Goal: Task Accomplishment & Management: Manage account settings

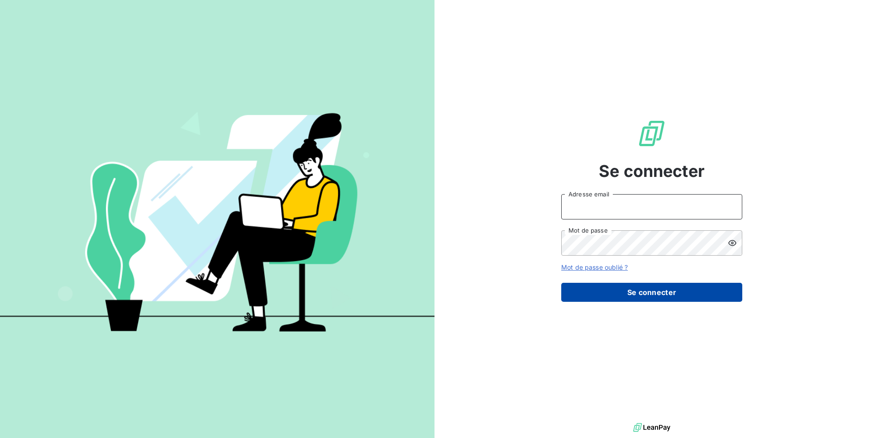
type input "agathe@leanpay.fr"
click at [659, 299] on button "Se connecter" at bounding box center [651, 292] width 181 height 19
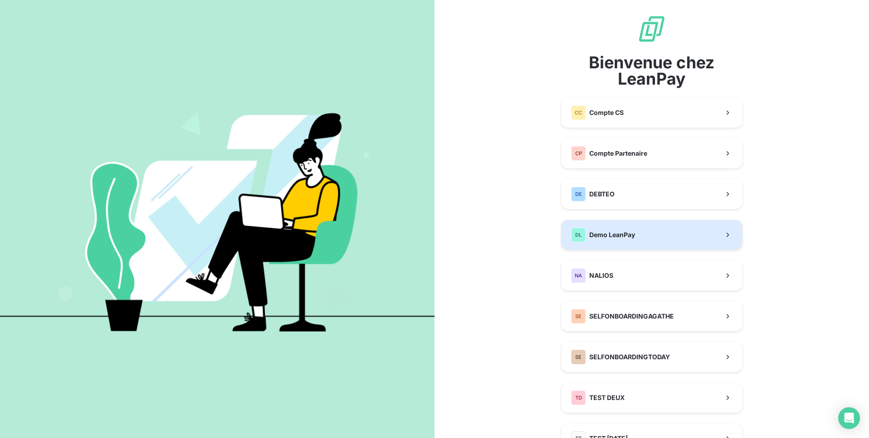
click at [642, 228] on button "DL Demo LeanPay" at bounding box center [651, 235] width 181 height 30
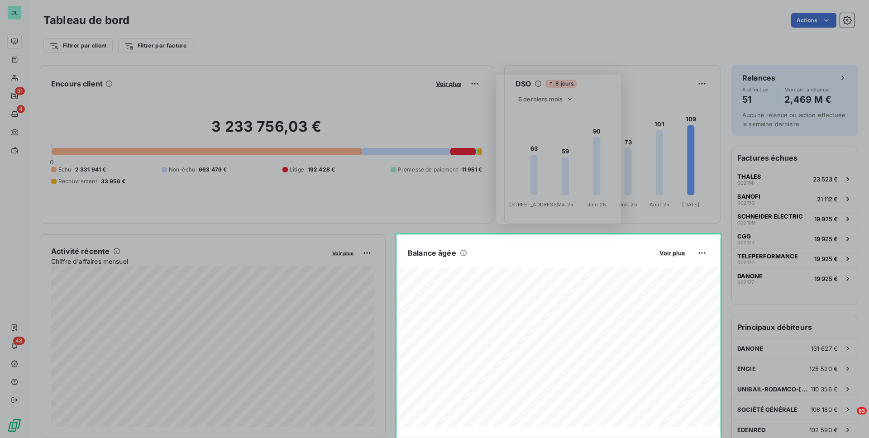
click at [602, 225] on div at bounding box center [558, 151] width 124 height 152
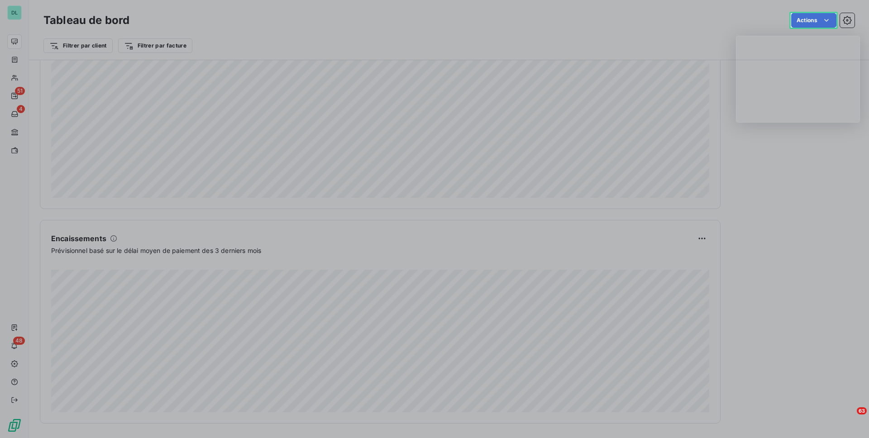
click at [860, 106] on div "Product tour overlay" at bounding box center [434, 219] width 869 height 438
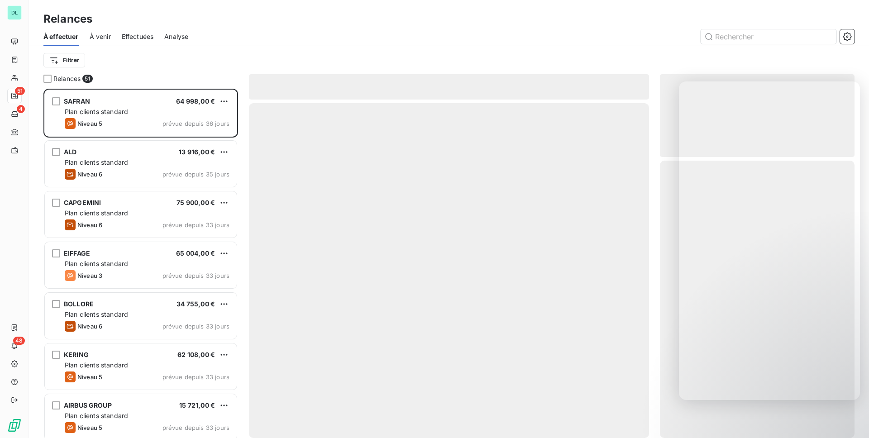
scroll to position [349, 195]
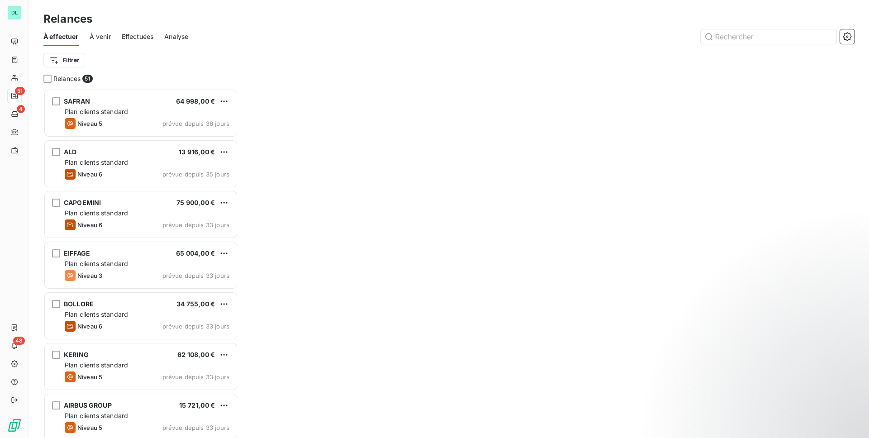
scroll to position [349, 195]
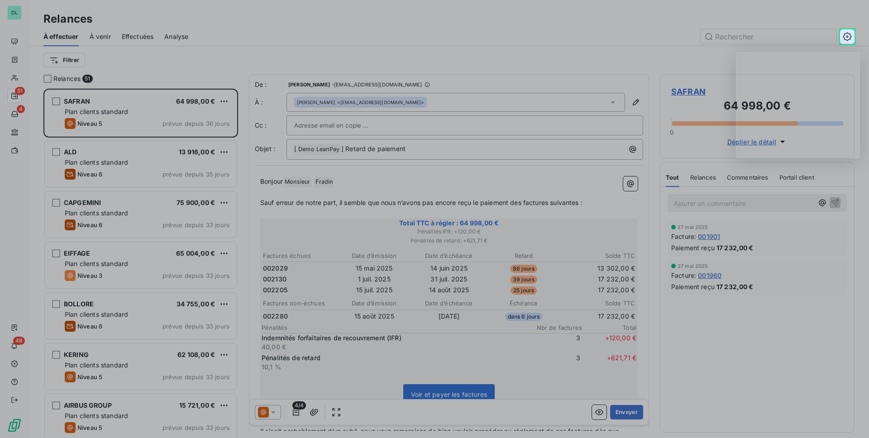
click at [848, 30] on button "button" at bounding box center [847, 36] width 14 height 14
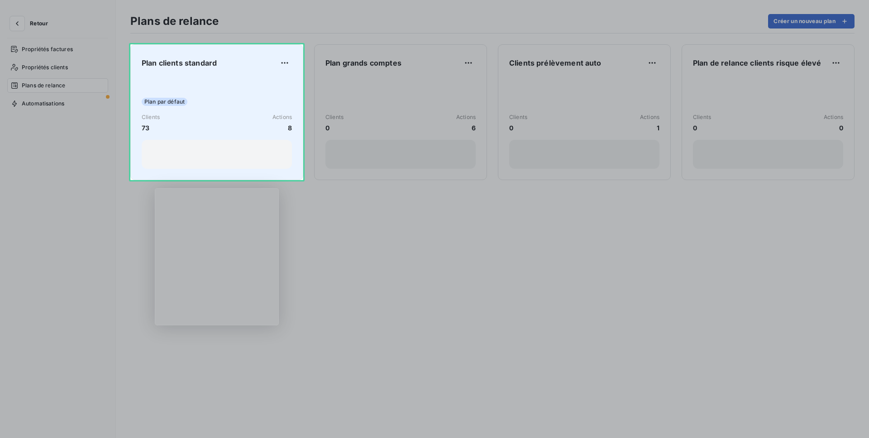
click at [210, 118] on div "Clients 73 Actions 8" at bounding box center [217, 122] width 150 height 19
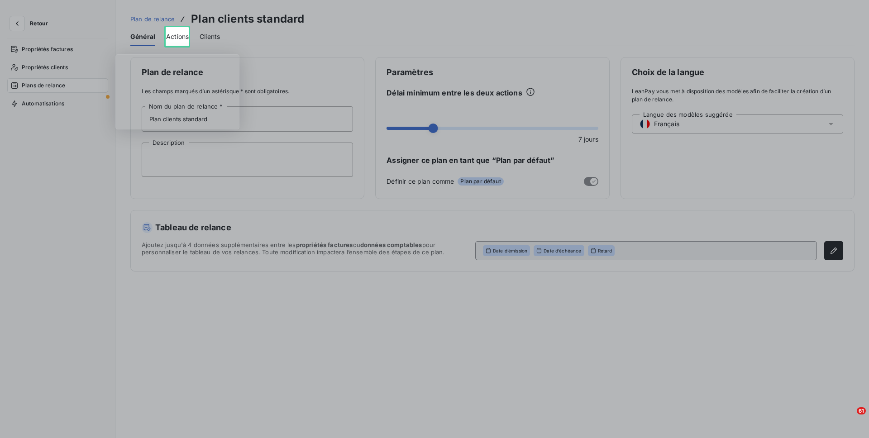
click at [186, 36] on span "Actions" at bounding box center [177, 36] width 23 height 9
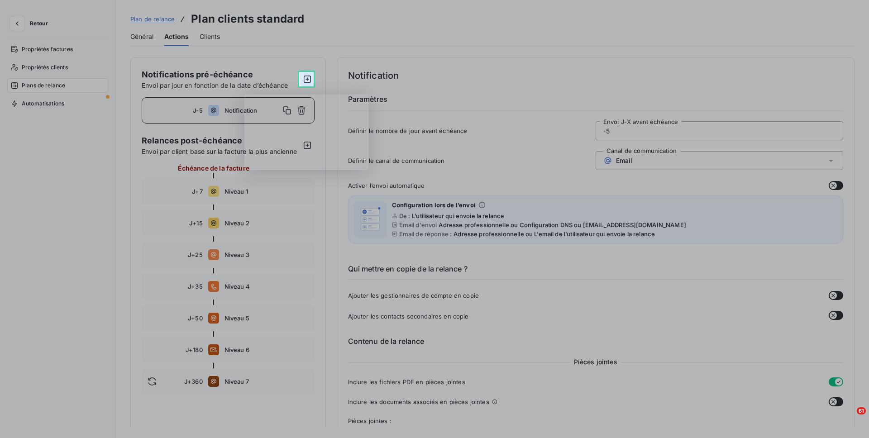
click at [305, 80] on icon "button" at bounding box center [307, 79] width 9 height 9
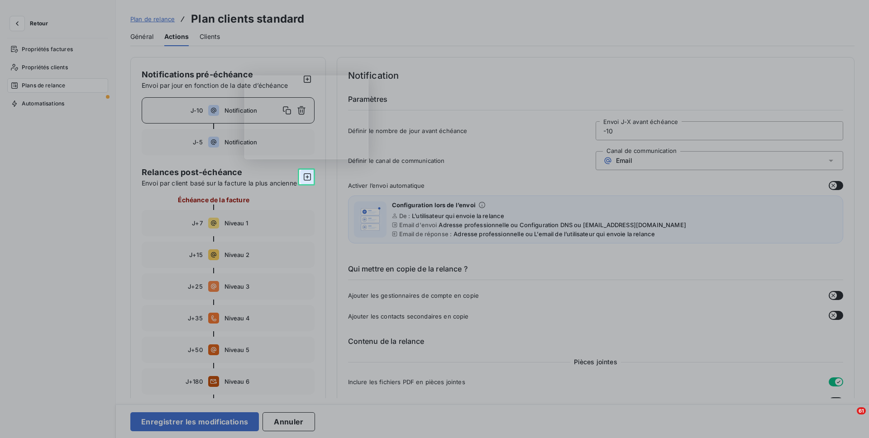
click at [307, 178] on icon "button" at bounding box center [307, 176] width 9 height 9
type input "370"
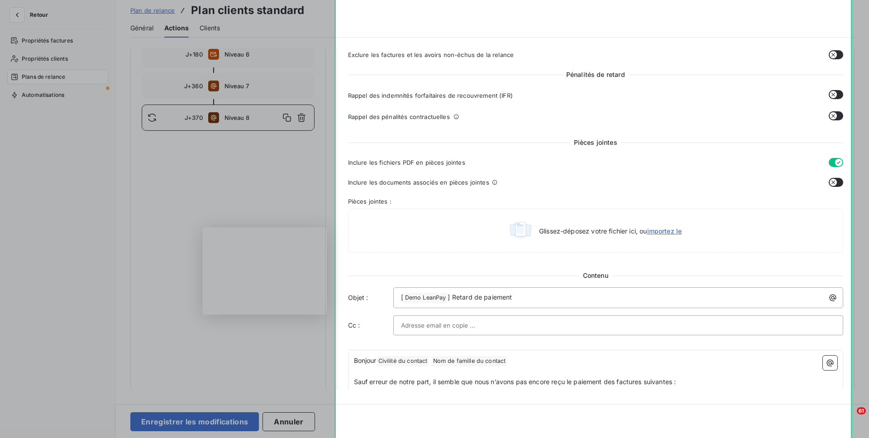
scroll to position [343, 0]
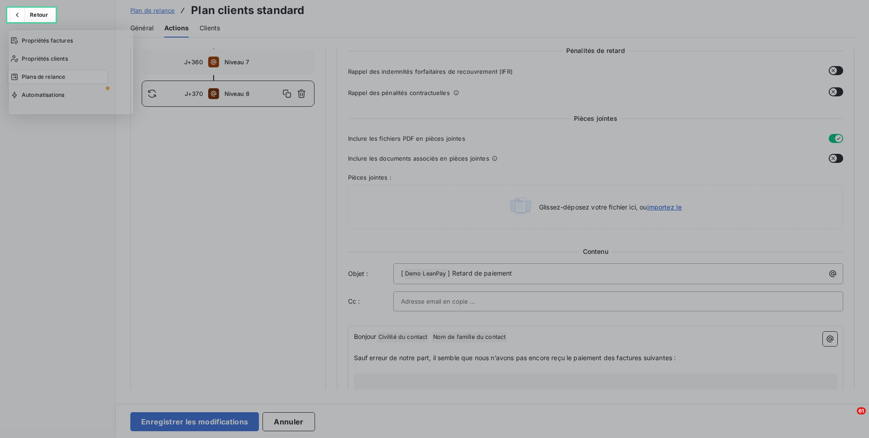
click at [43, 13] on span "Retour" at bounding box center [39, 14] width 18 height 5
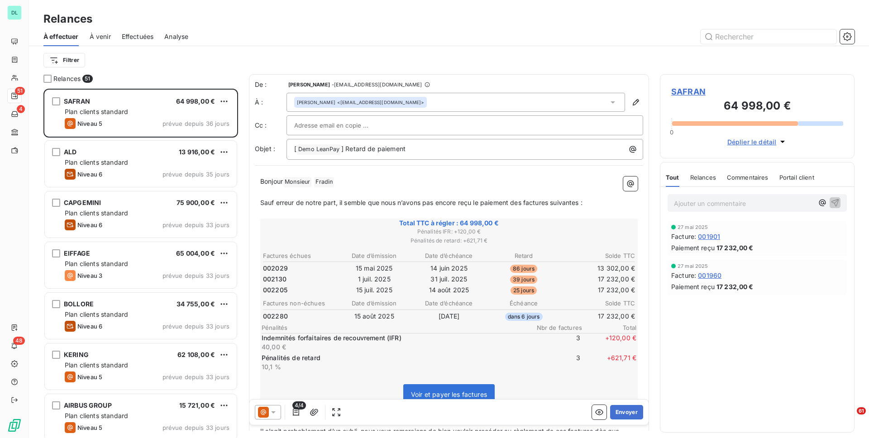
scroll to position [349, 195]
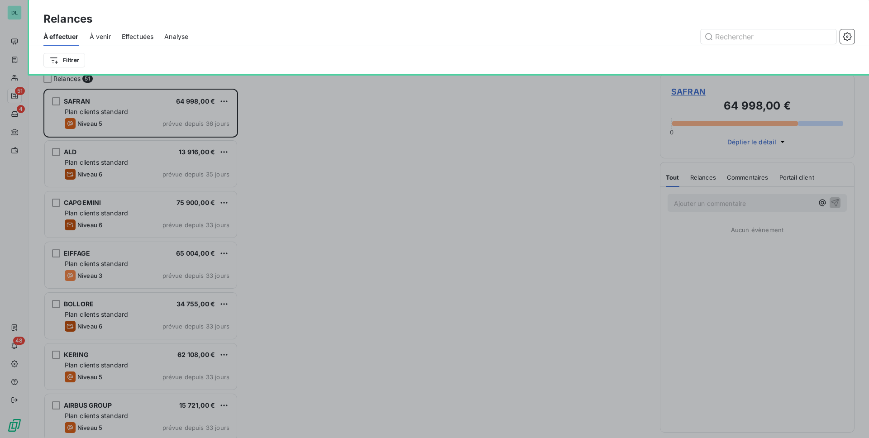
scroll to position [349, 195]
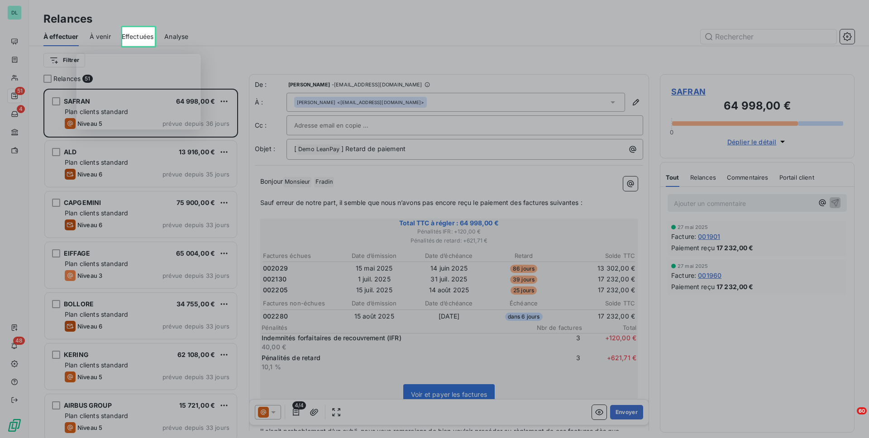
click at [140, 37] on span "Effectuées" at bounding box center [138, 36] width 32 height 9
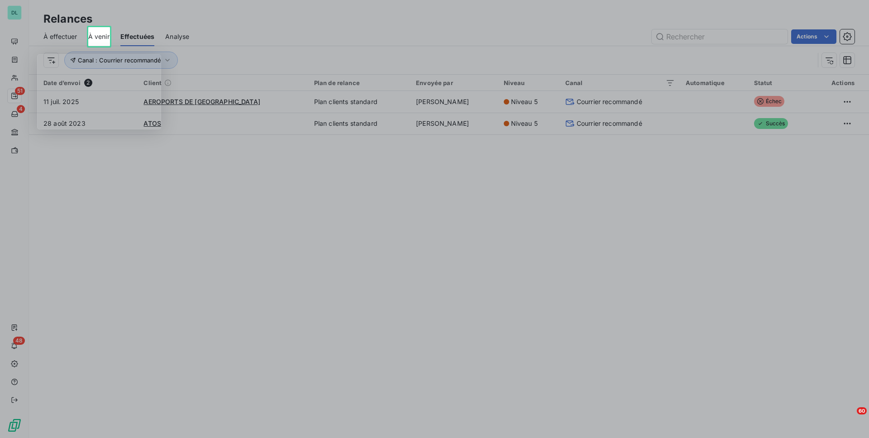
click at [93, 36] on span "À venir" at bounding box center [98, 36] width 21 height 9
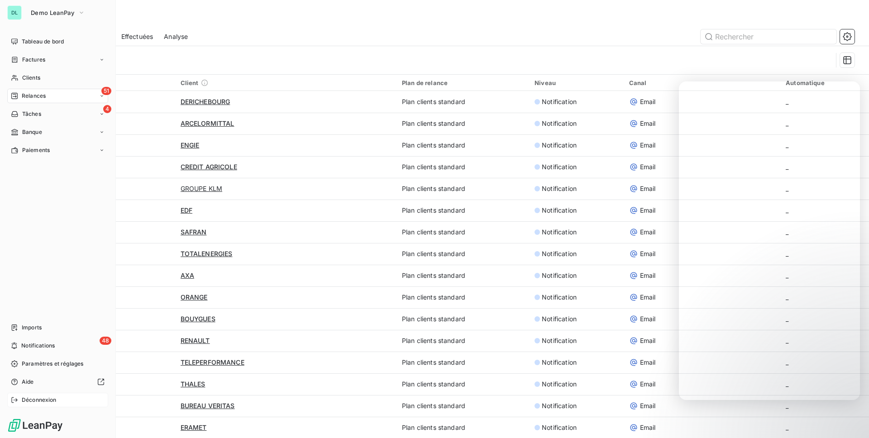
click at [33, 405] on div "Déconnexion" at bounding box center [57, 400] width 101 height 14
